Goal: Navigation & Orientation: Find specific page/section

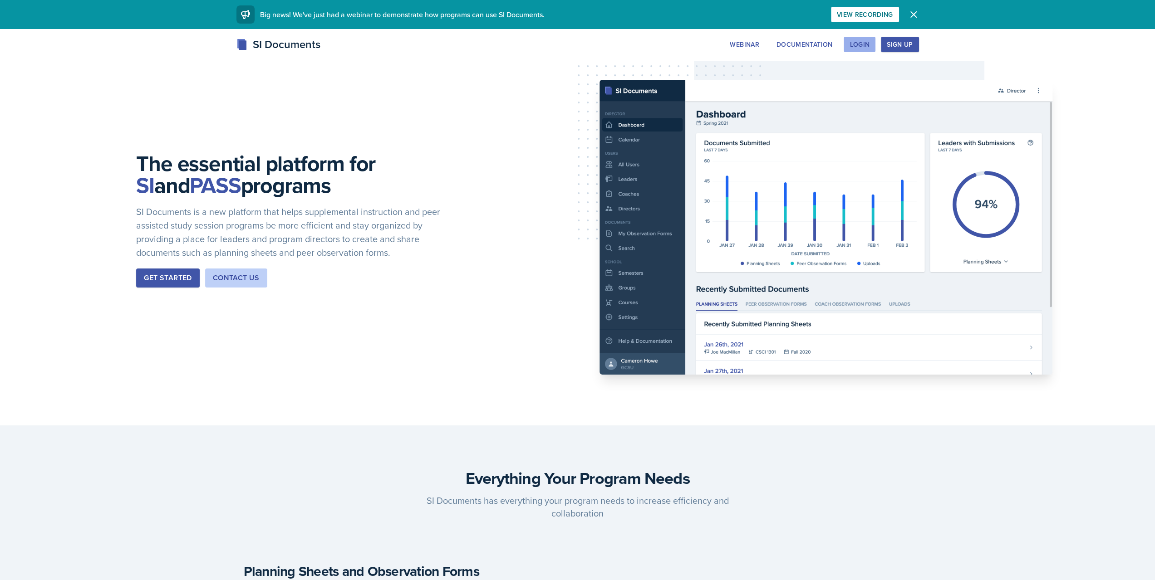
click at [863, 41] on div "Login" at bounding box center [859, 44] width 20 height 7
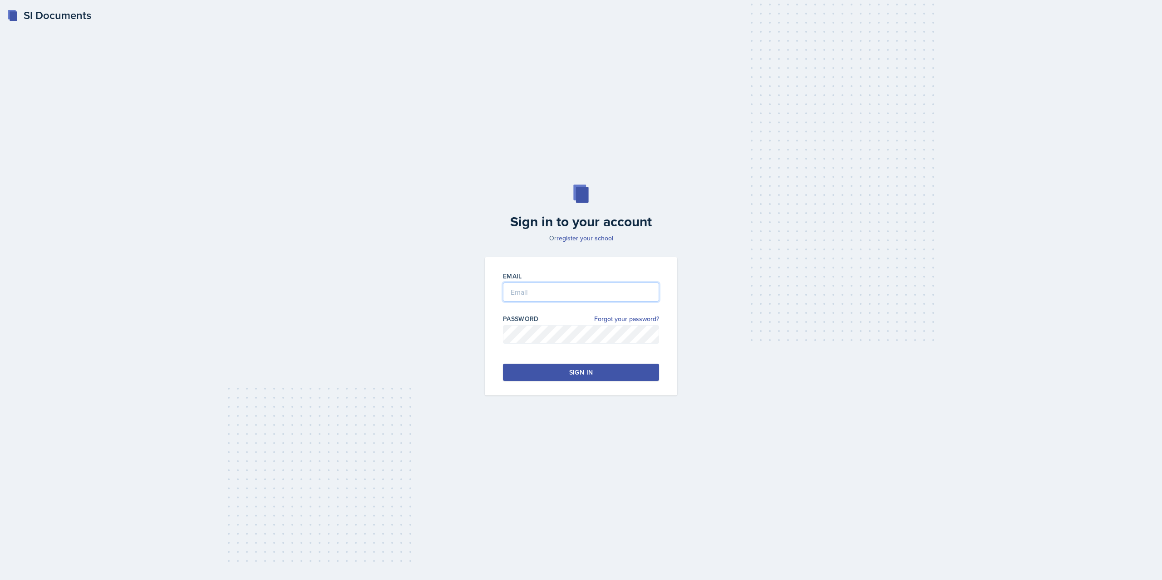
type input "[PERSON_NAME][EMAIL_ADDRESS][PERSON_NAME][DOMAIN_NAME]"
click at [548, 377] on button "Sign in" at bounding box center [581, 372] width 156 height 17
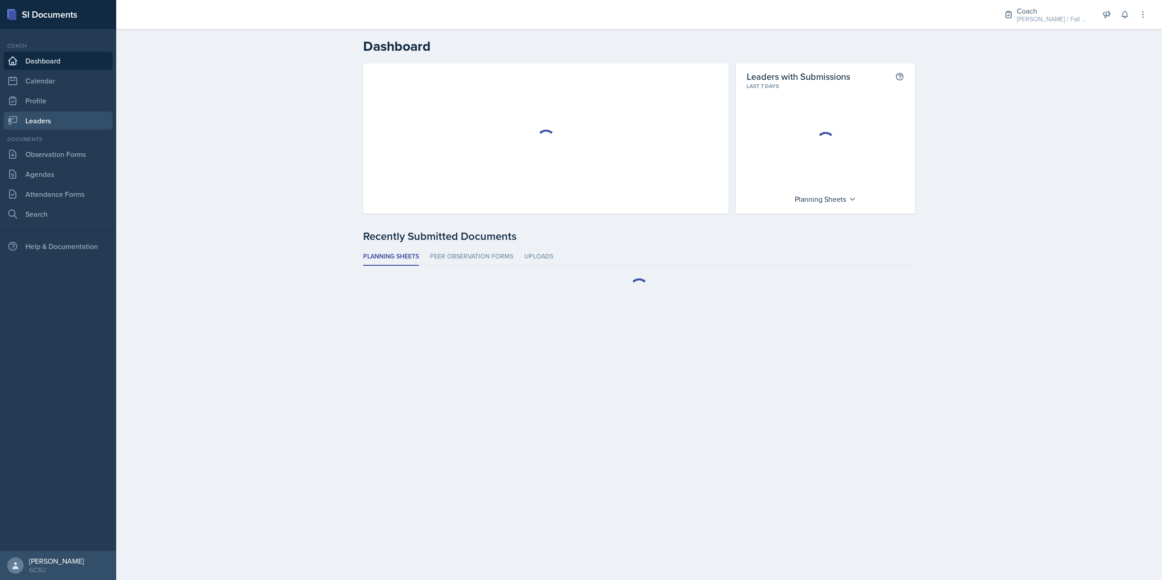
click at [72, 112] on link "Leaders" at bounding box center [58, 121] width 109 height 18
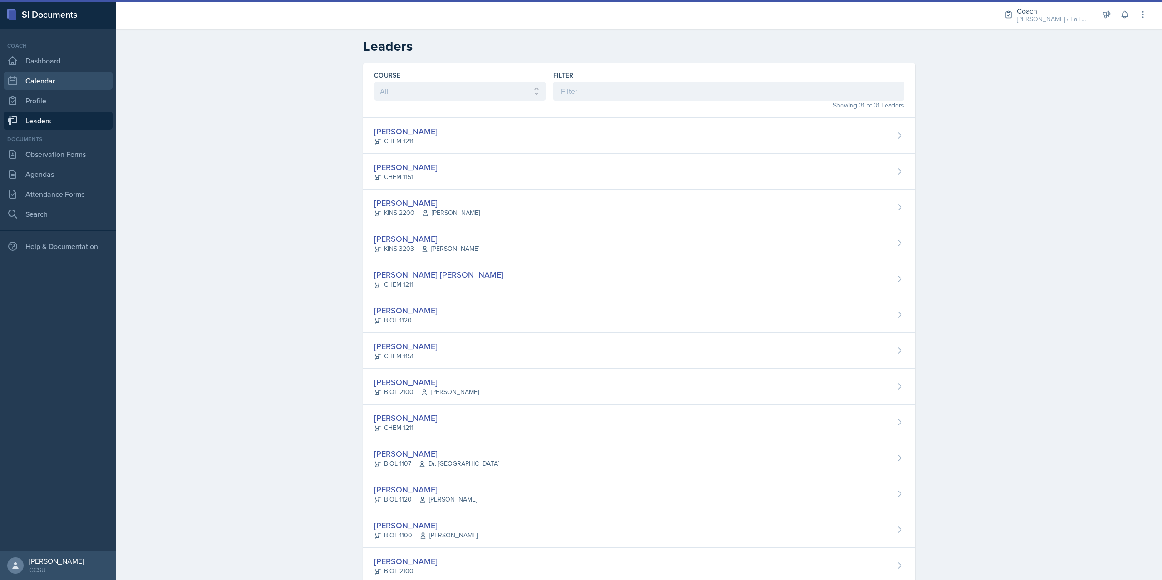
click at [61, 81] on link "Calendar" at bounding box center [58, 81] width 109 height 18
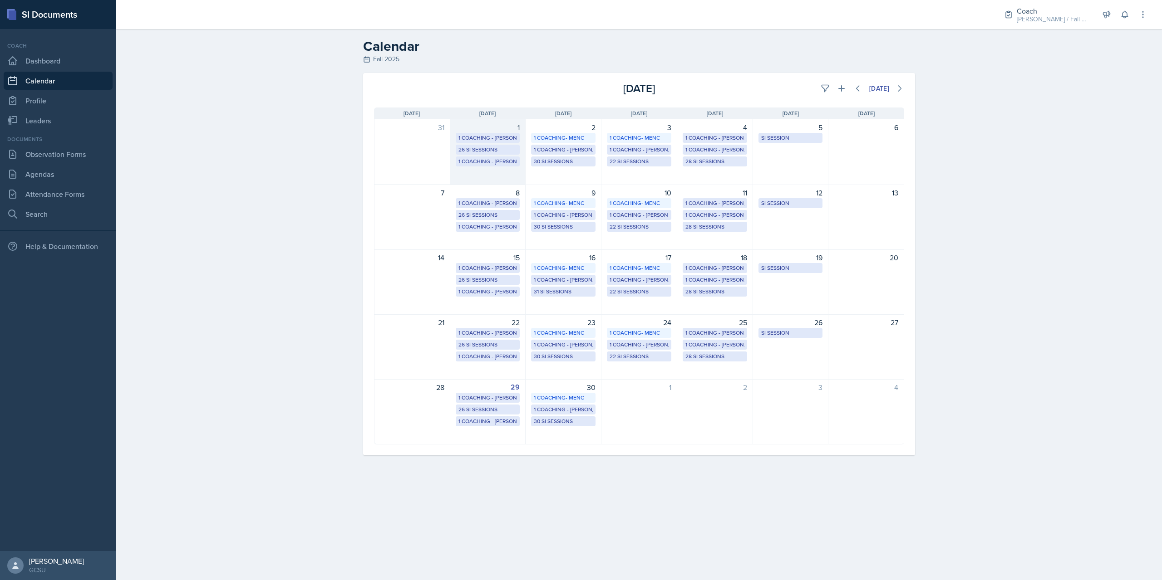
click at [494, 148] on div "26 SI Sessions" at bounding box center [487, 150] width 59 height 8
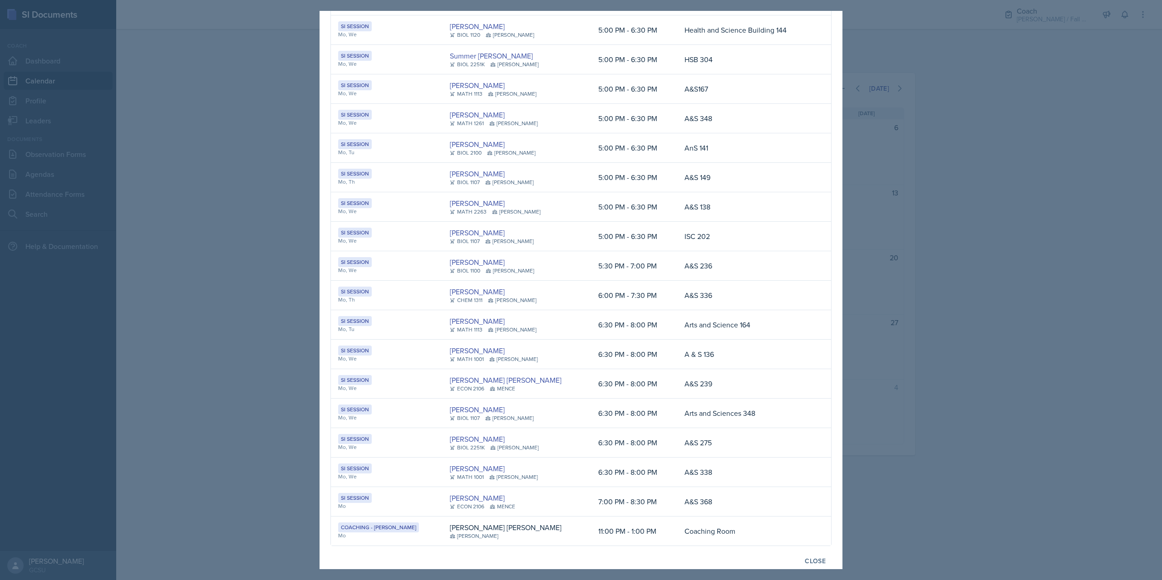
scroll to position [337, 0]
click at [1053, 355] on div at bounding box center [581, 290] width 1162 height 580
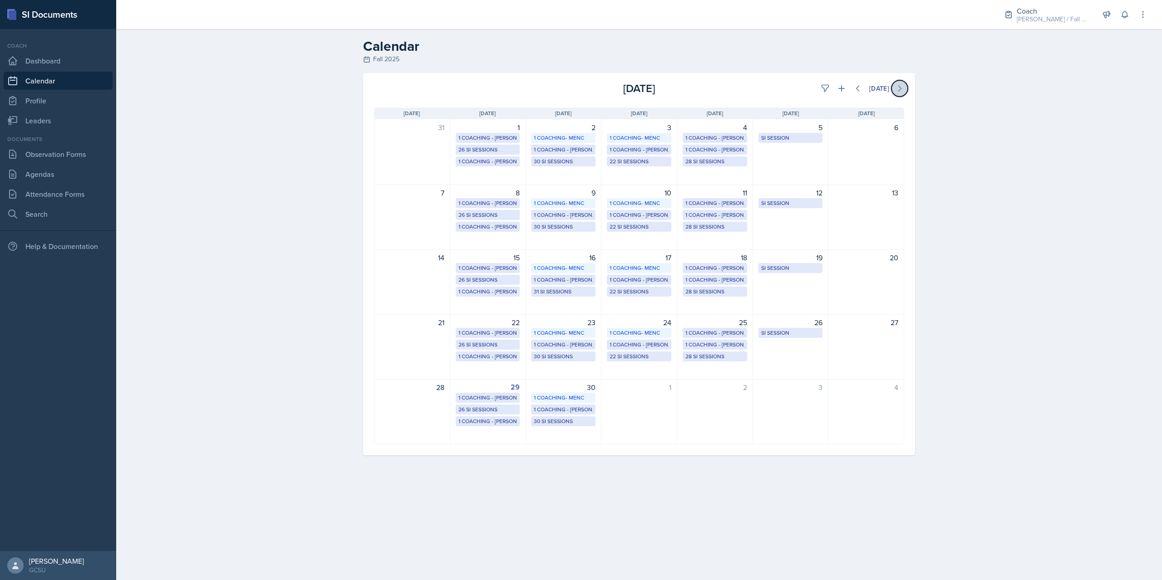
click at [899, 86] on icon at bounding box center [899, 88] width 9 height 9
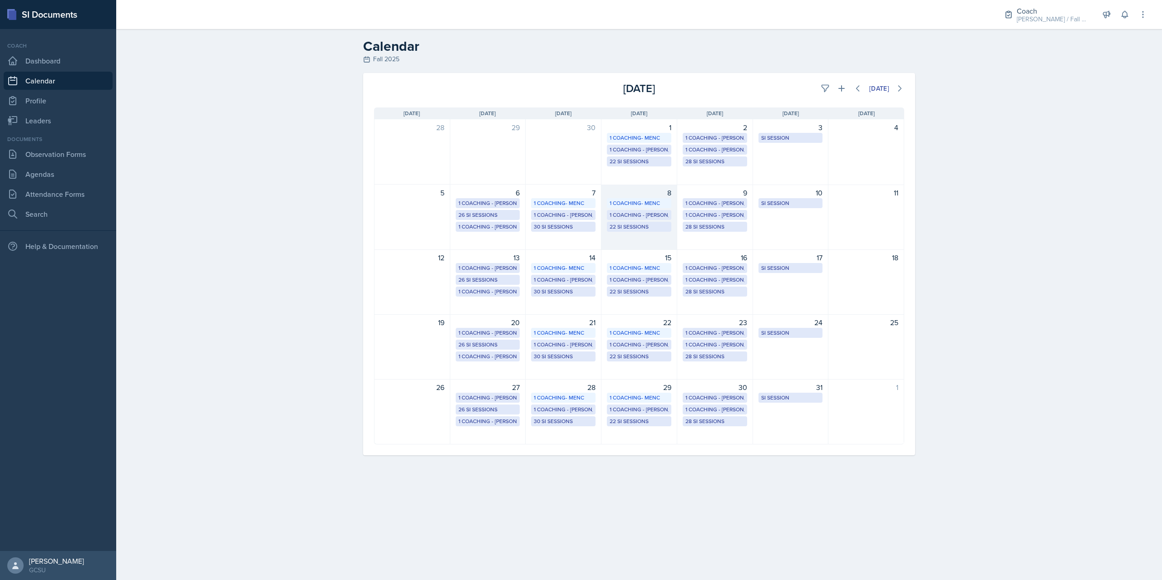
click at [635, 227] on div "22 SI Sessions" at bounding box center [638, 227] width 59 height 8
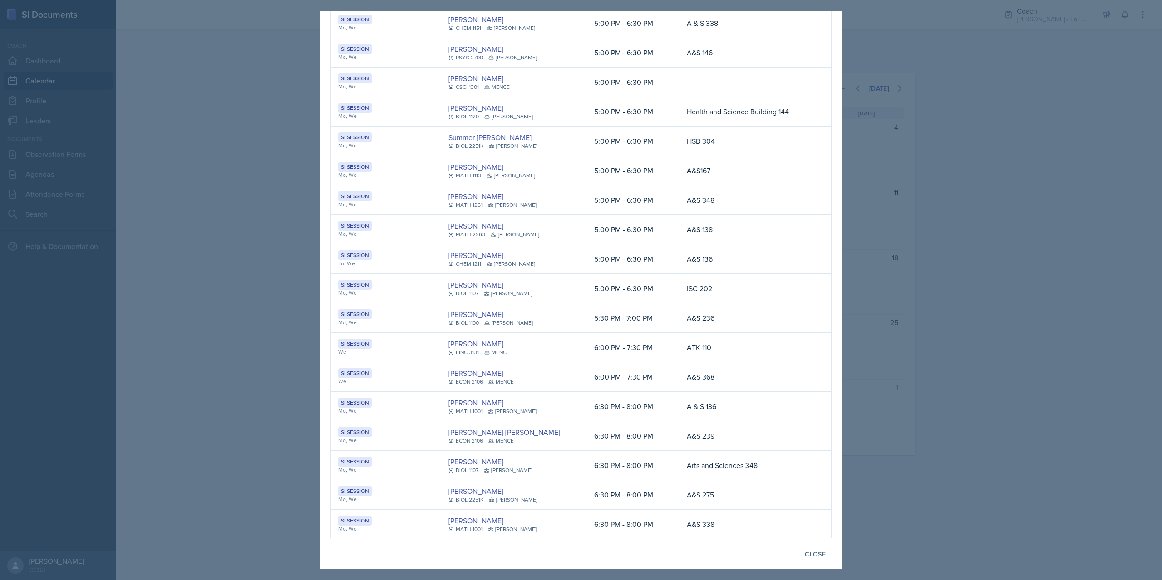
scroll to position [220, 0]
